Goal: Navigation & Orientation: Find specific page/section

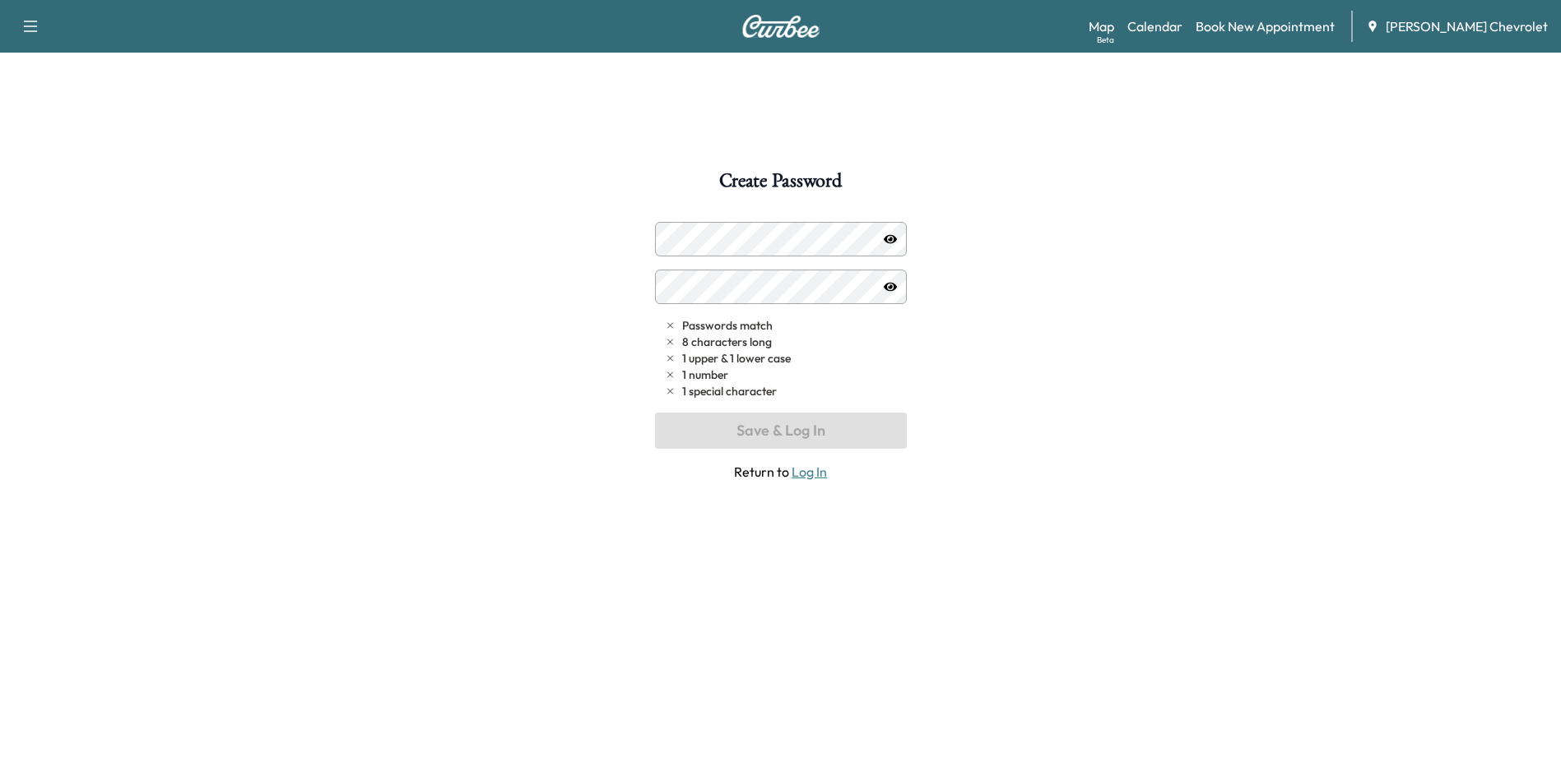
click at [814, 477] on link "Log In" at bounding box center [808, 471] width 36 height 16
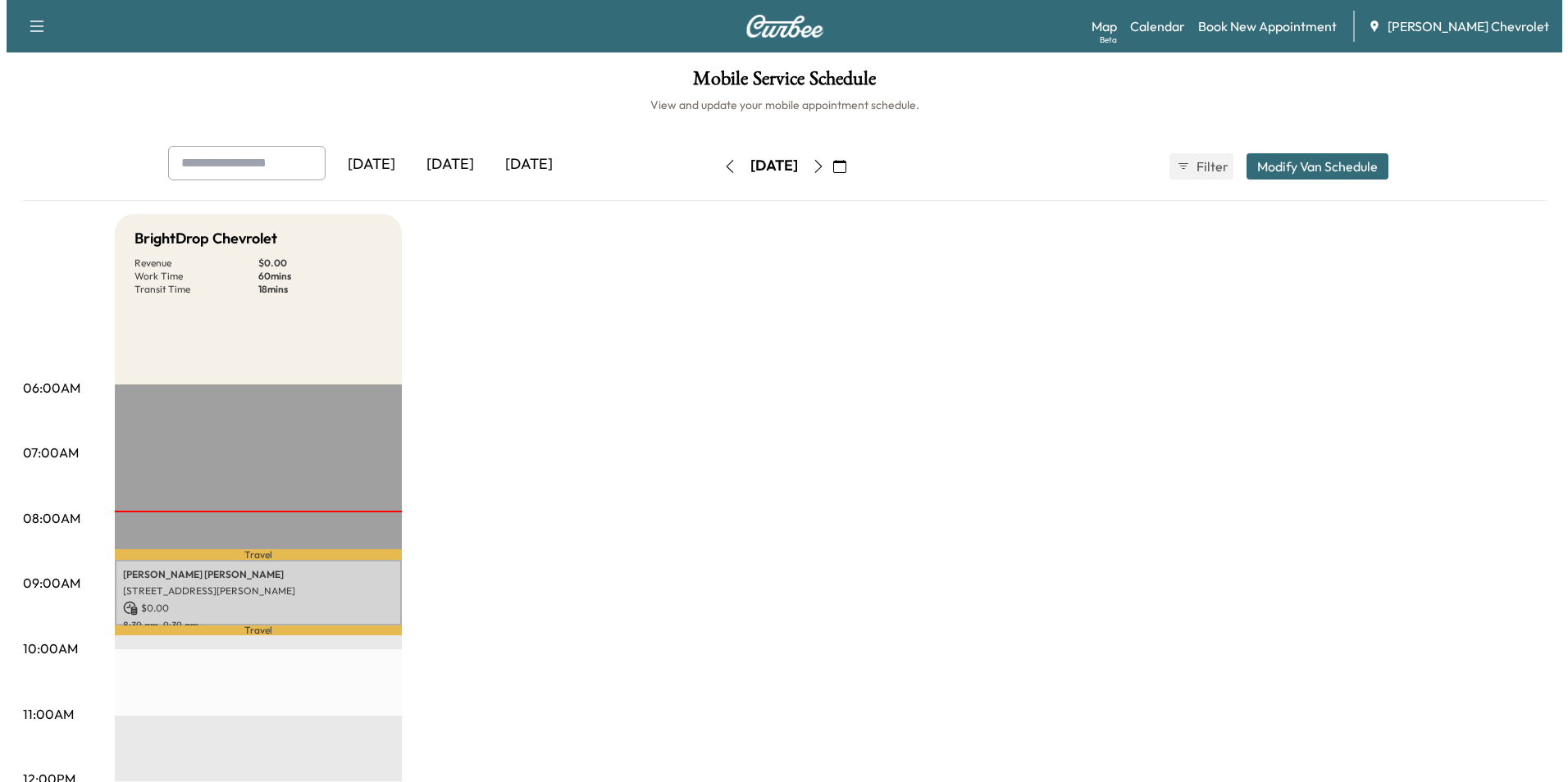
scroll to position [246, 0]
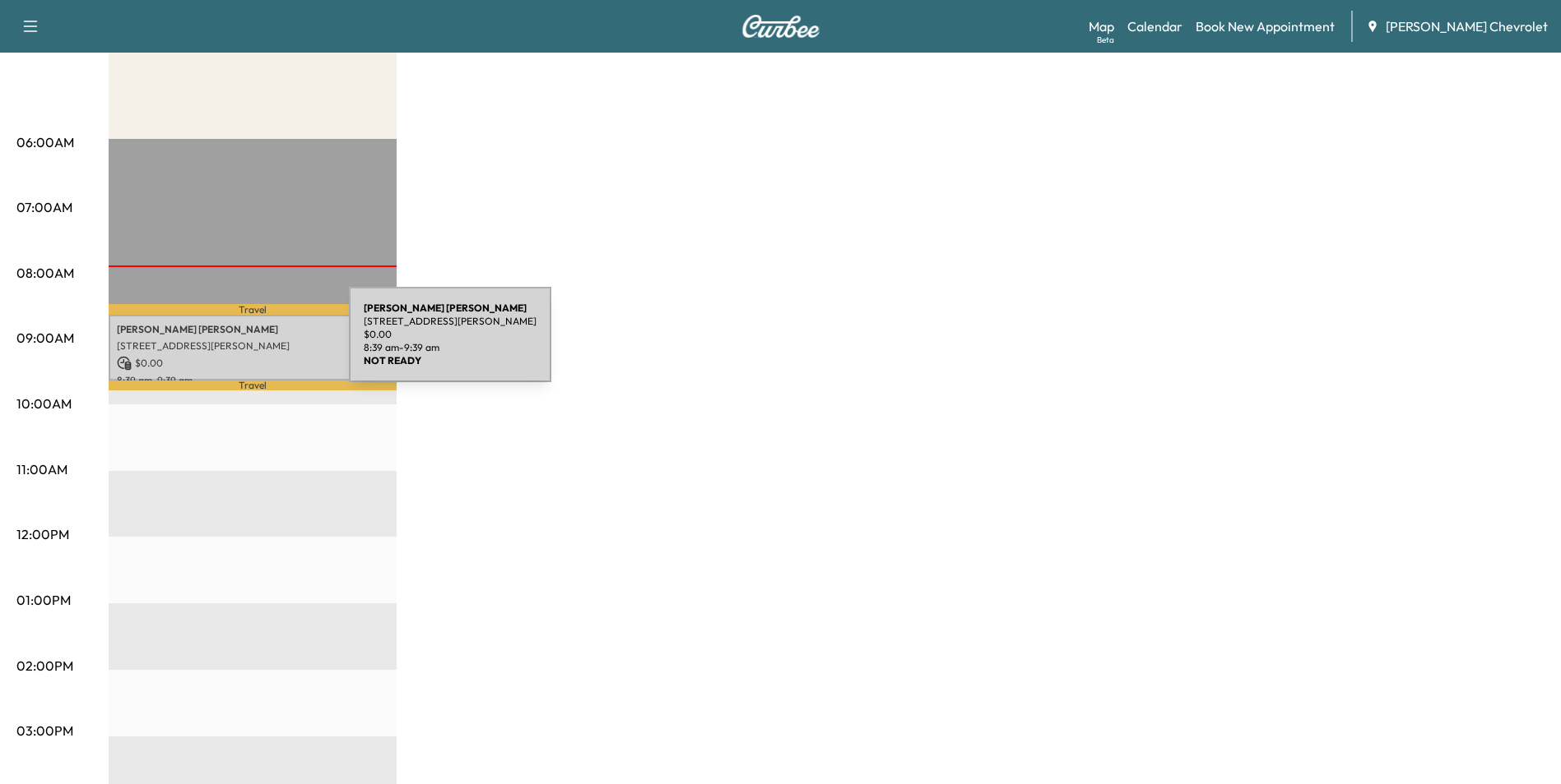
click at [225, 344] on p "[STREET_ADDRESS][PERSON_NAME]" at bounding box center [252, 346] width 271 height 13
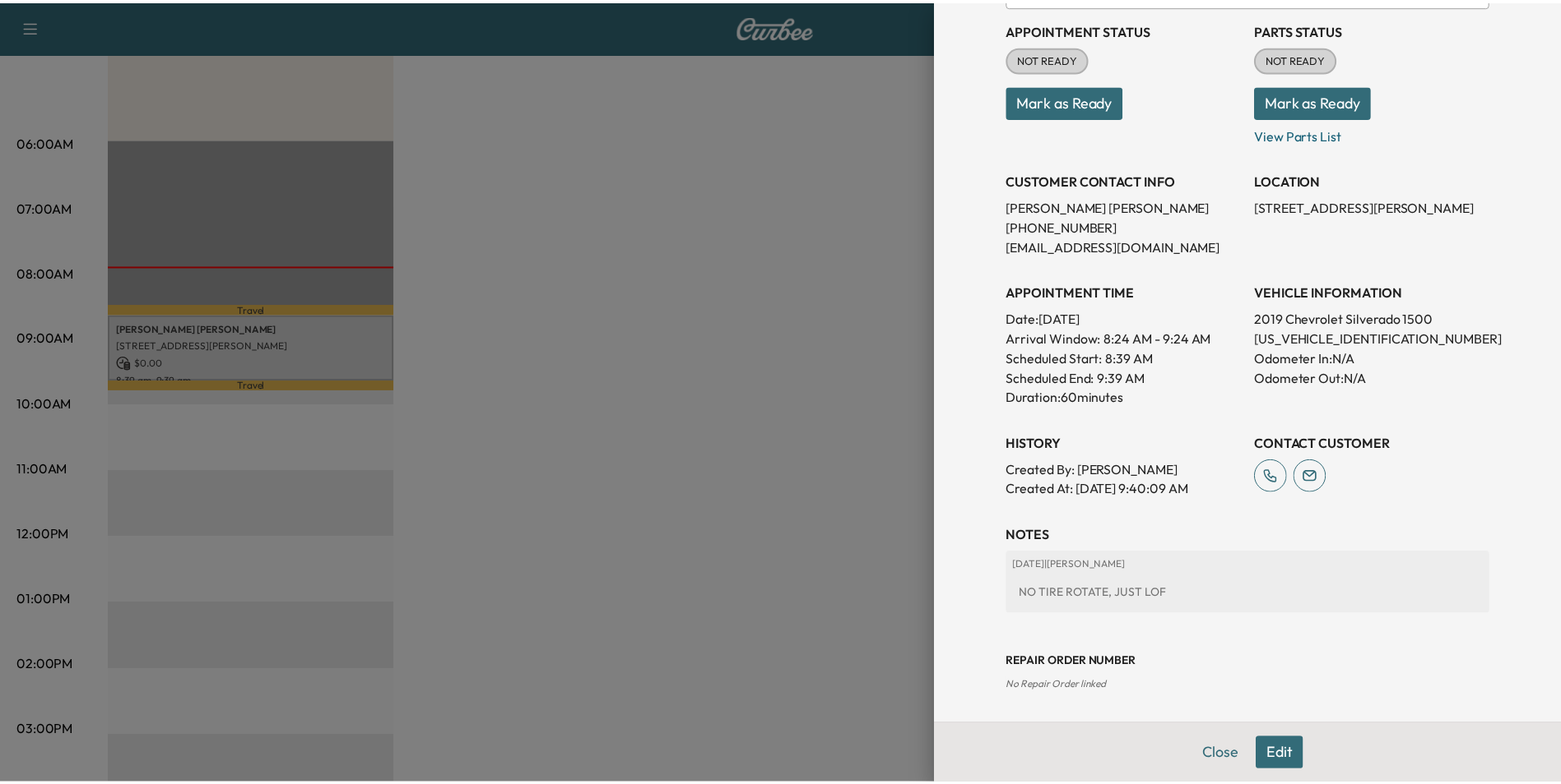
scroll to position [190, 0]
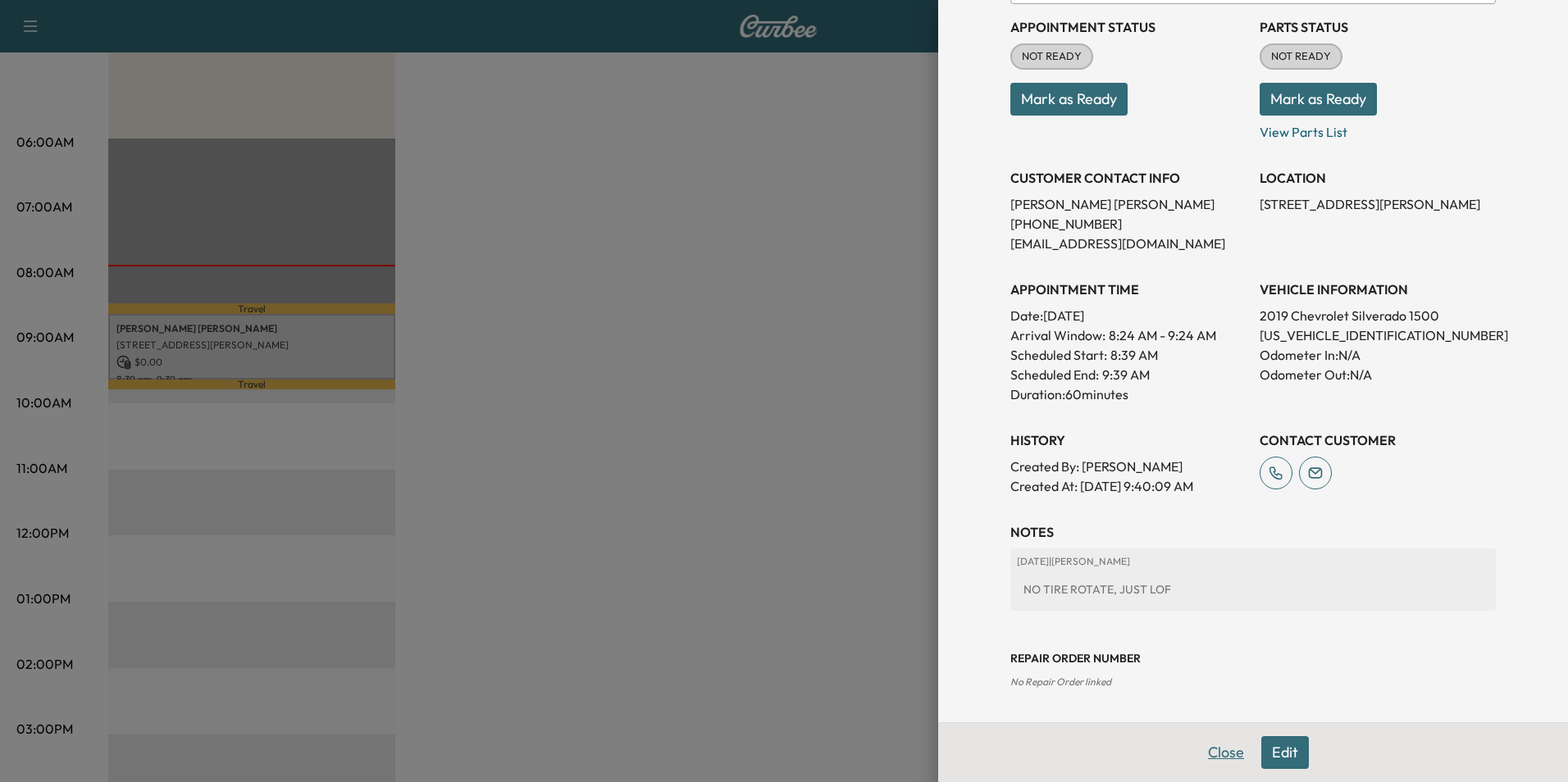
click at [1215, 757] on button "Close" at bounding box center [1226, 753] width 58 height 33
